Goal: Check status

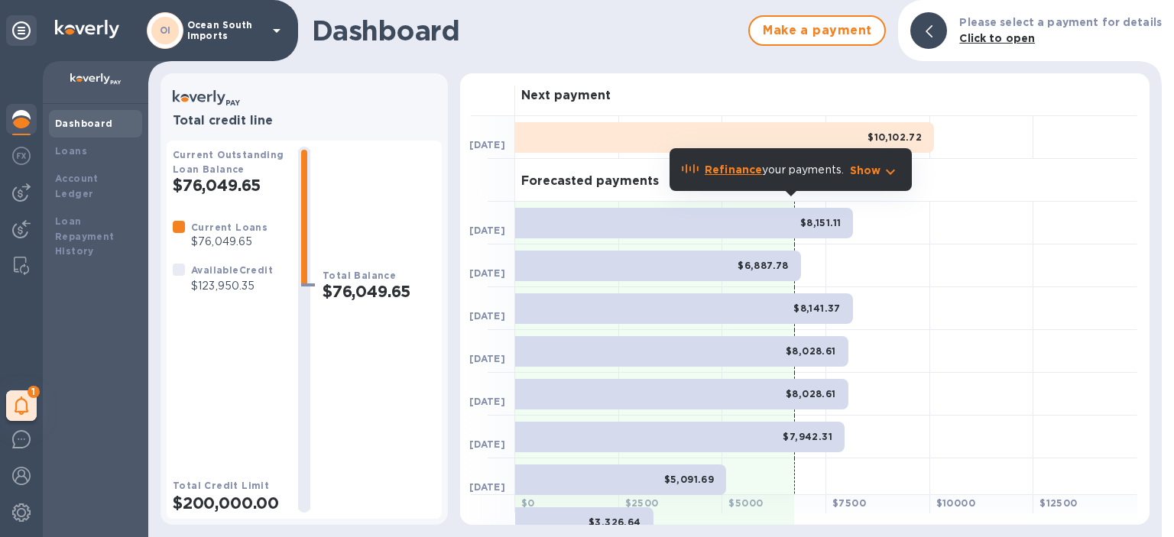
click at [977, 203] on div at bounding box center [982, 223] width 104 height 43
click at [1013, 170] on div "Forecasted payments" at bounding box center [826, 180] width 622 height 43
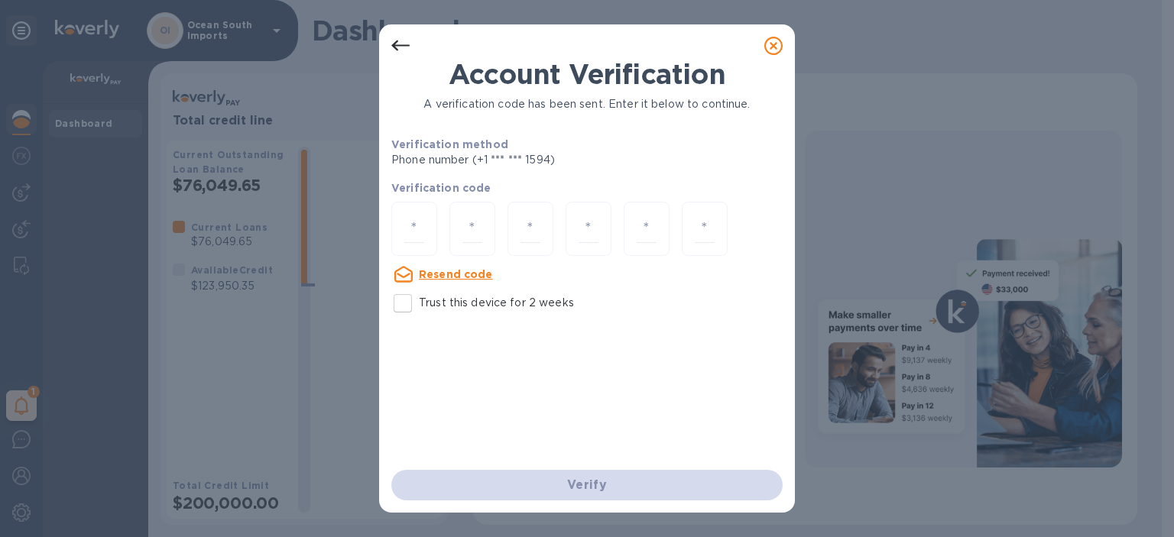
click at [778, 43] on icon at bounding box center [773, 46] width 18 height 18
